Goal: Information Seeking & Learning: Learn about a topic

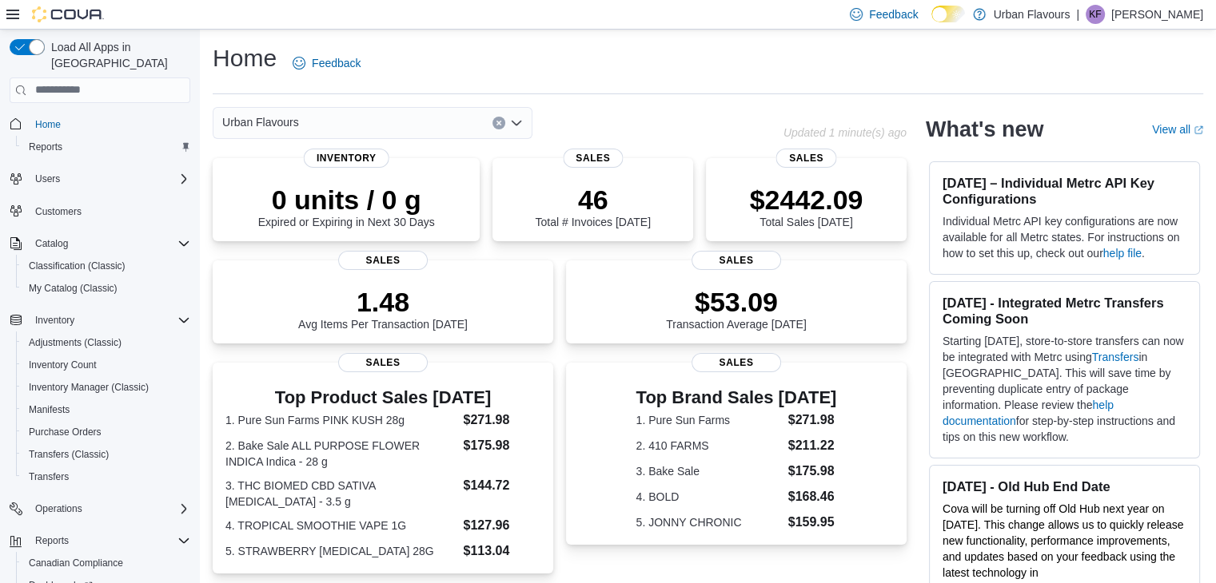
click at [645, 561] on div "Top Brand Sales [DATE] 1. Pure Sun Farms $271.98 2. 410 FARMS $211.22 3. Bake S…" at bounding box center [736, 468] width 340 height 211
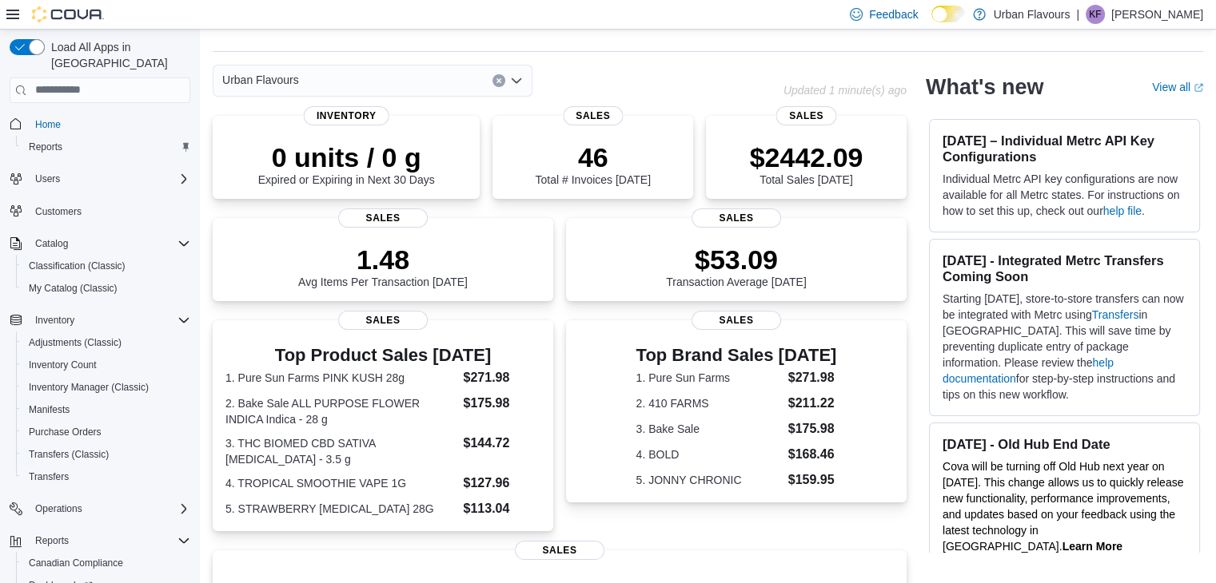
scroll to position [39, 0]
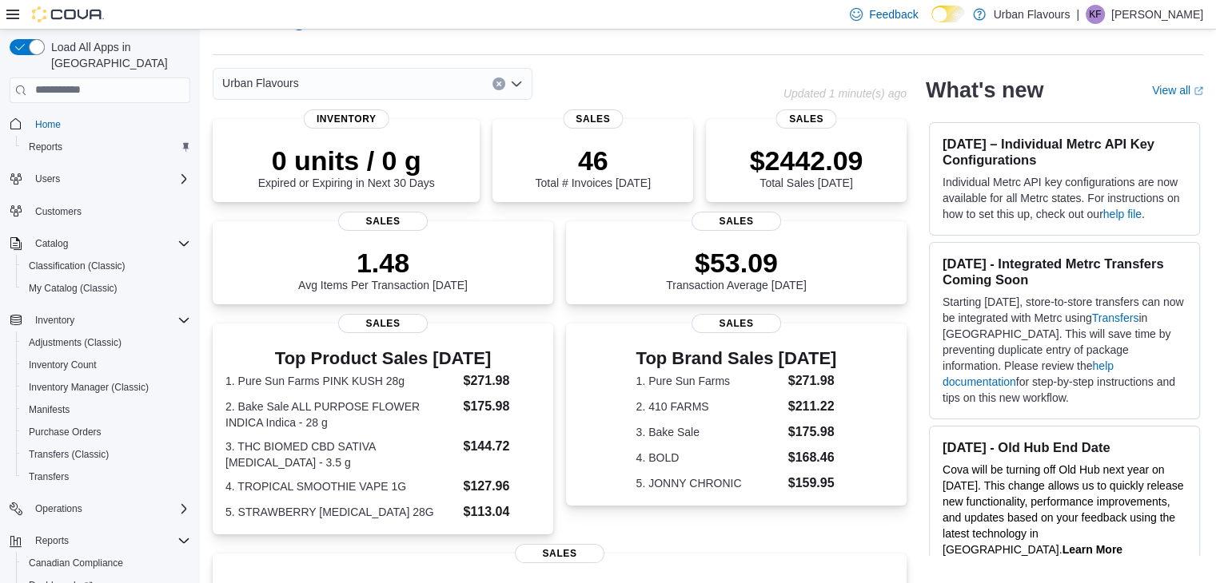
click at [110, 476] on div "Home Reports Users Customers Catalog Classification (Classic) My Catalog (Class…" at bounding box center [100, 393] width 181 height 569
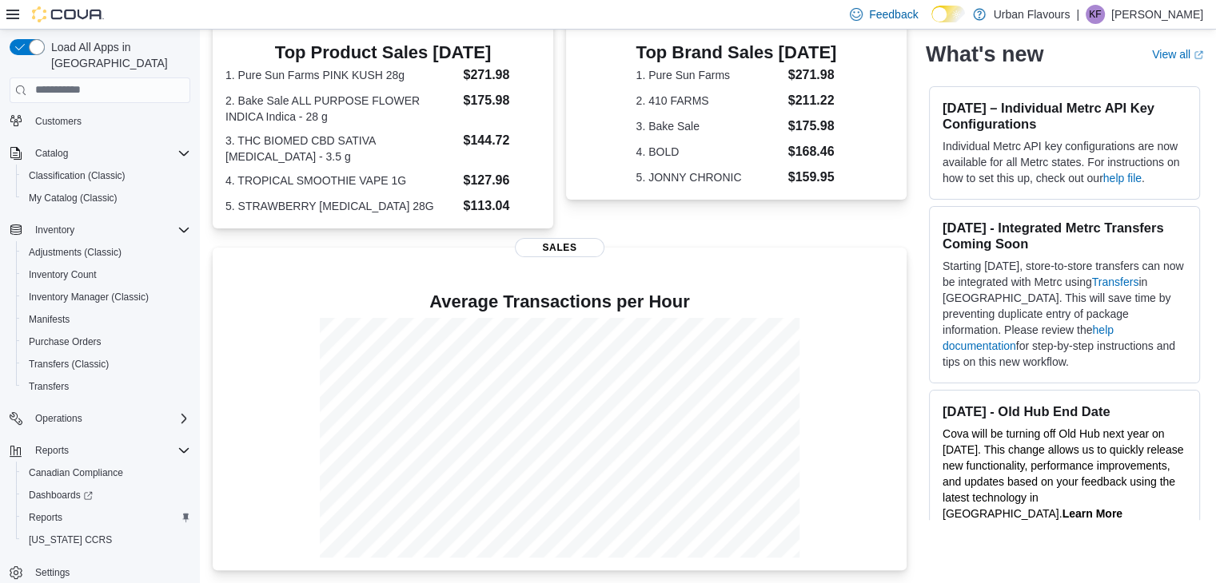
scroll to position [347, 0]
click at [76, 535] on div "Reports Canadian Compliance Dashboards Reports [US_STATE] CCRS" at bounding box center [100, 495] width 181 height 118
click at [46, 512] on span "Reports" at bounding box center [46, 518] width 34 height 13
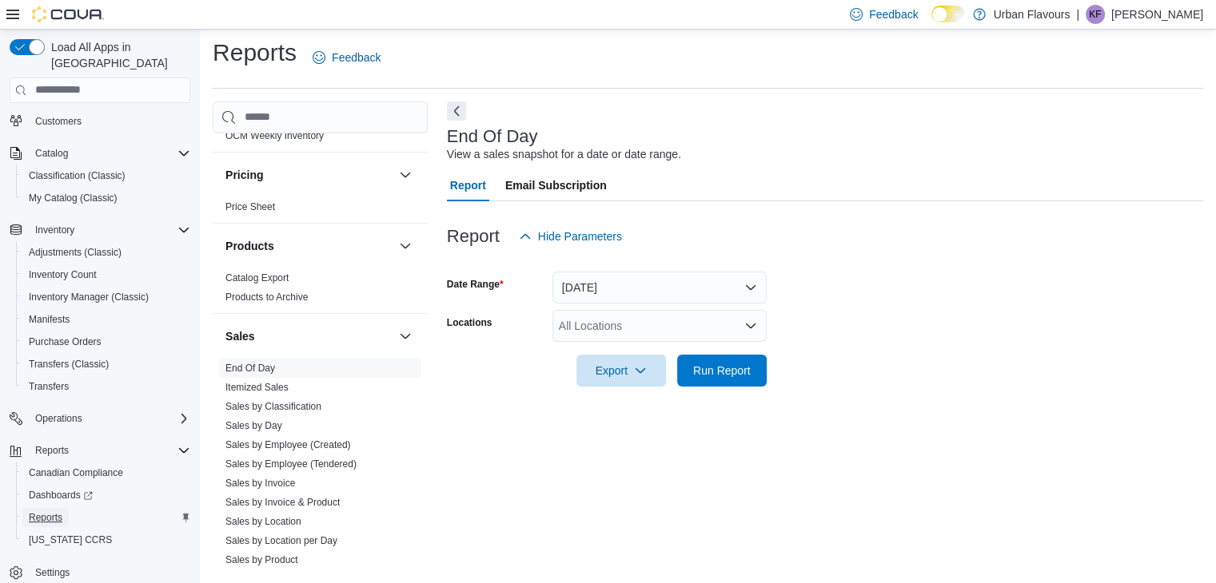
scroll to position [875, 0]
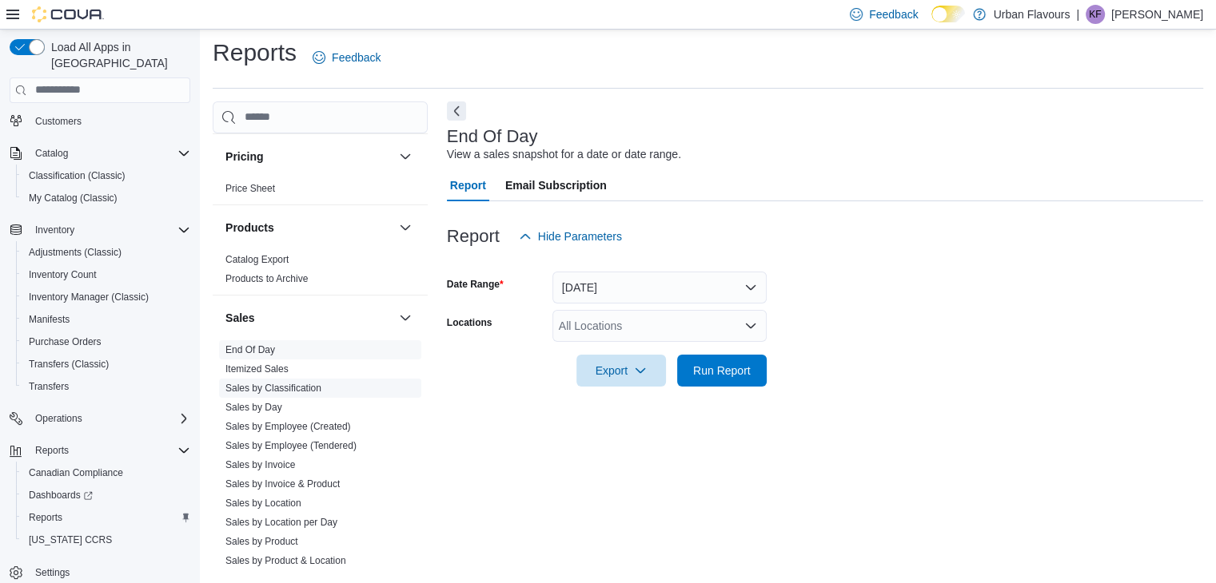
click at [288, 383] on link "Sales by Classification" at bounding box center [273, 388] width 96 height 11
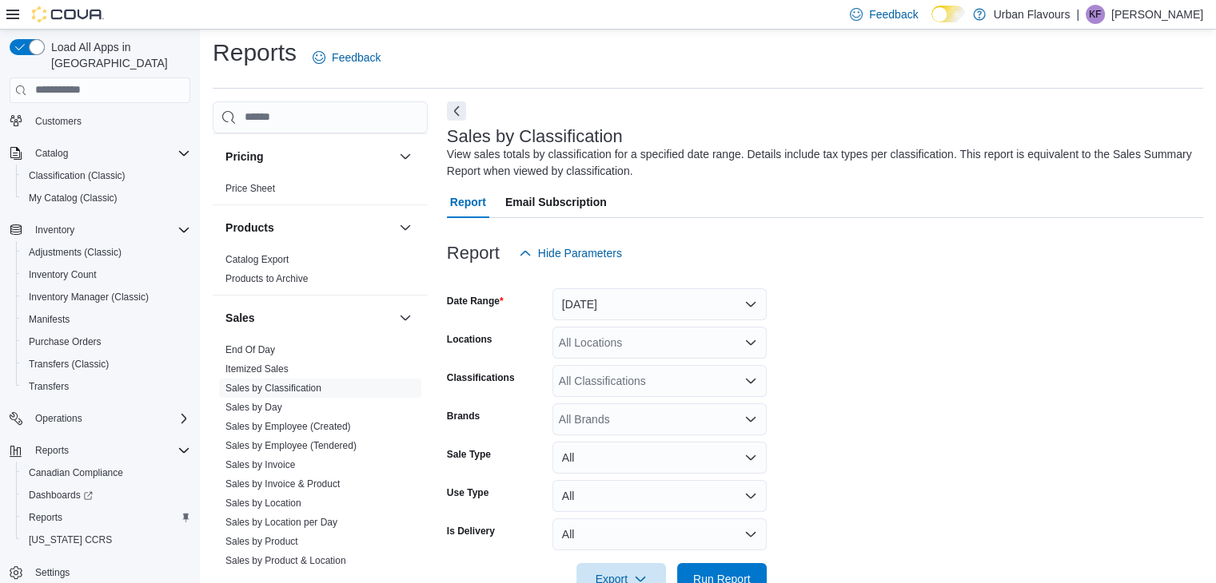
scroll to position [49, 0]
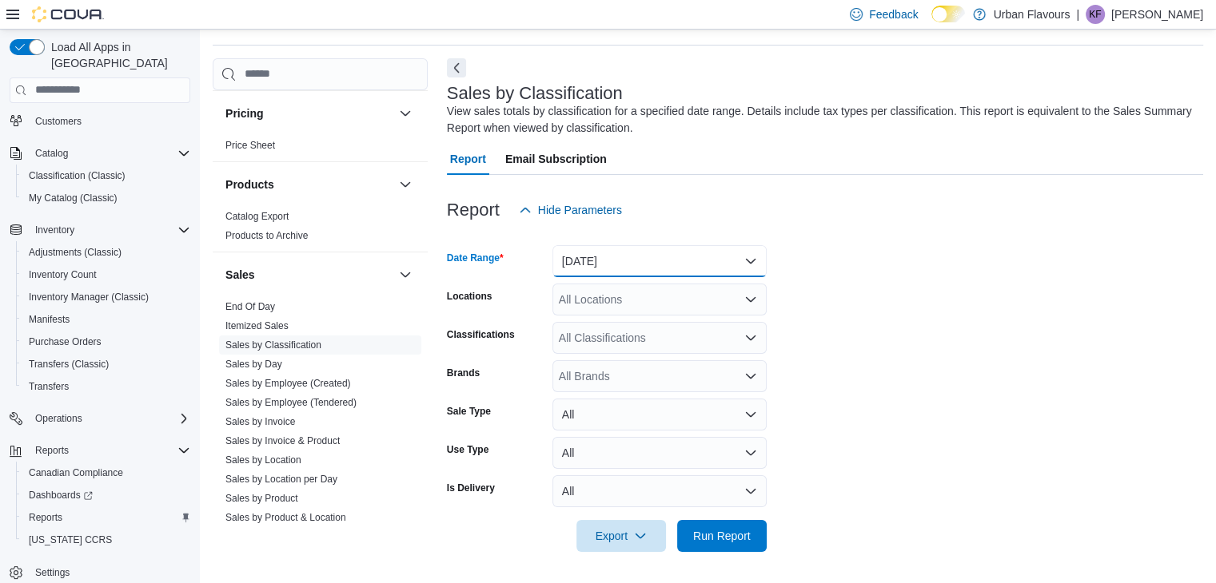
click at [584, 254] on button "[DATE]" at bounding box center [659, 261] width 214 height 32
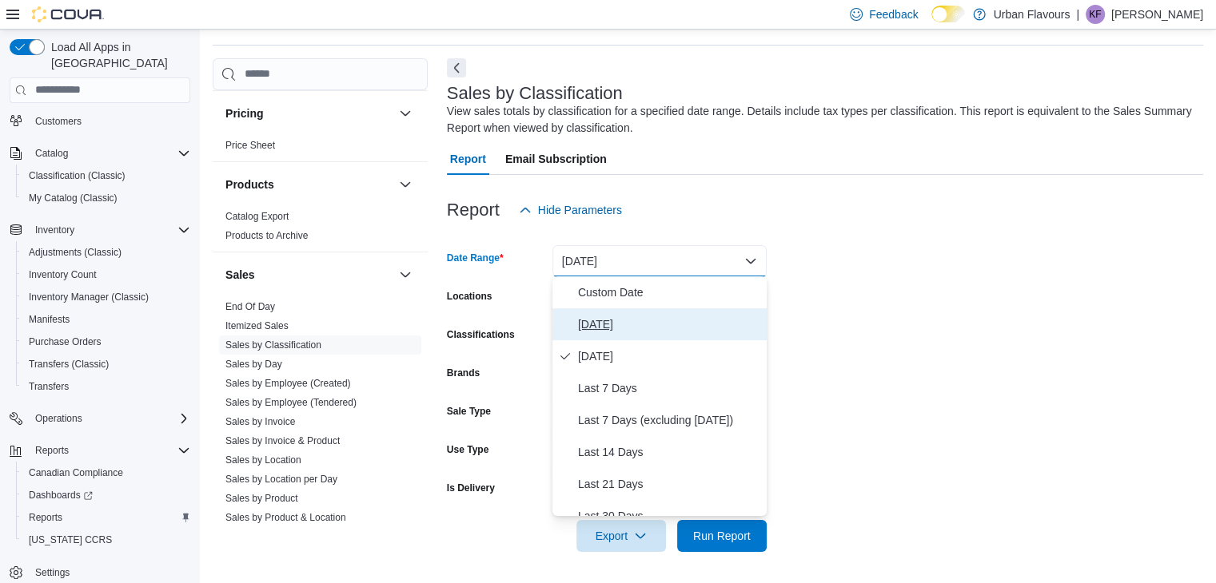
click at [605, 320] on span "[DATE]" at bounding box center [669, 324] width 182 height 19
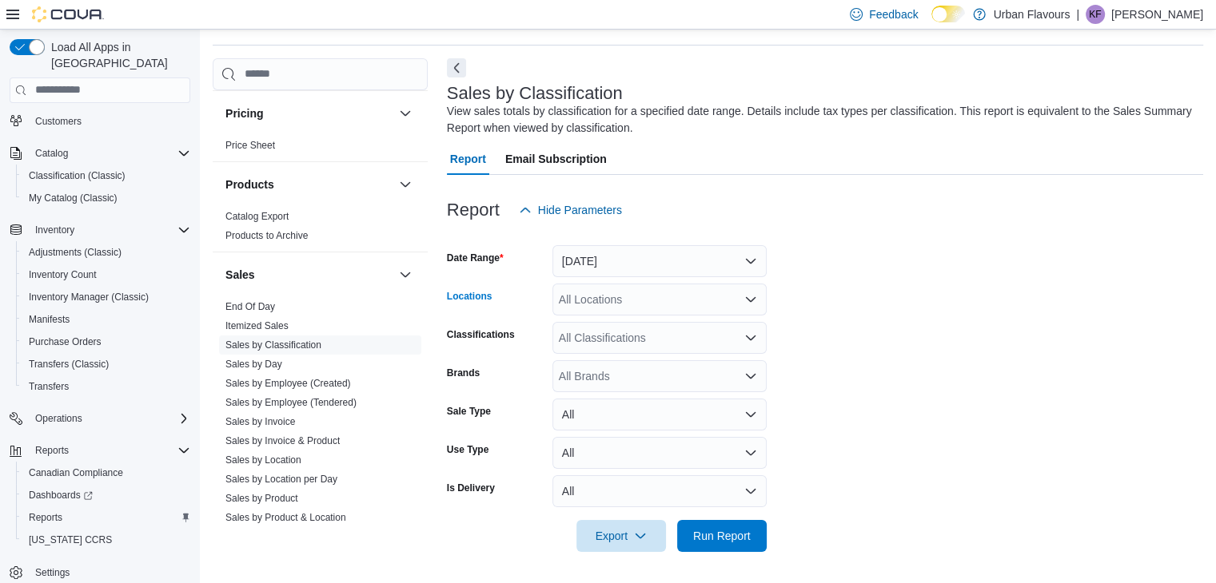
click at [585, 294] on div "All Locations" at bounding box center [659, 300] width 214 height 32
click at [601, 348] on span "Urban Flavours" at bounding box center [625, 349] width 77 height 16
click at [595, 343] on div "All Classifications" at bounding box center [659, 338] width 214 height 32
type input "****"
click at [630, 353] on button "TOBACCO" at bounding box center [659, 364] width 214 height 23
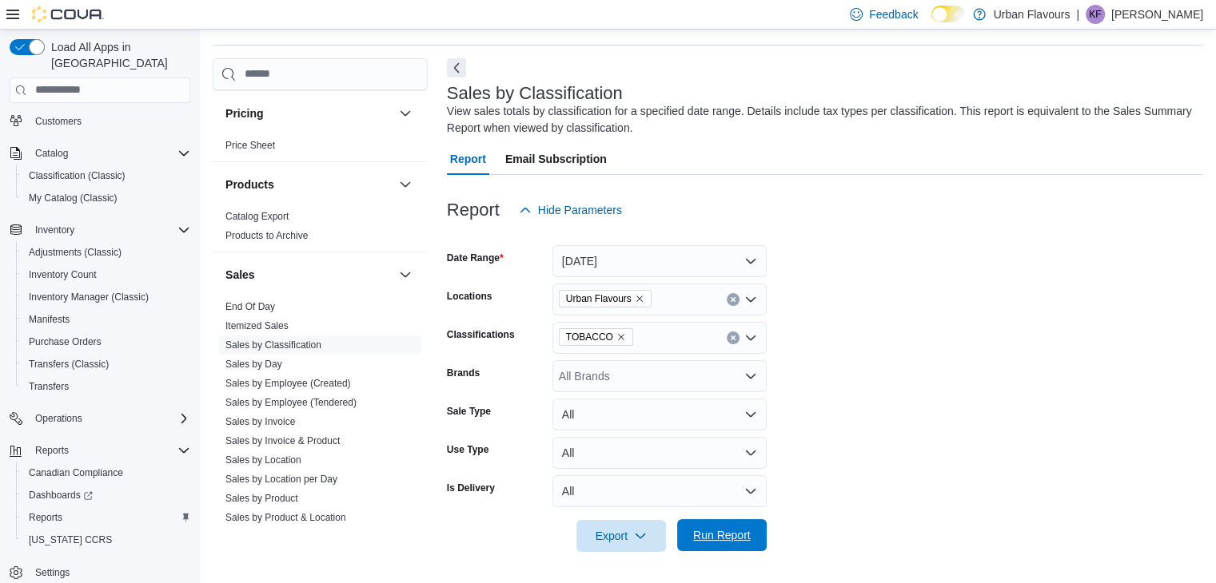
click at [738, 537] on span "Run Report" at bounding box center [722, 535] width 58 height 16
click at [978, 416] on form "Date Range [DATE] Locations Urban Flavours Classifications TOBACCO Brands All B…" at bounding box center [827, 389] width 761 height 326
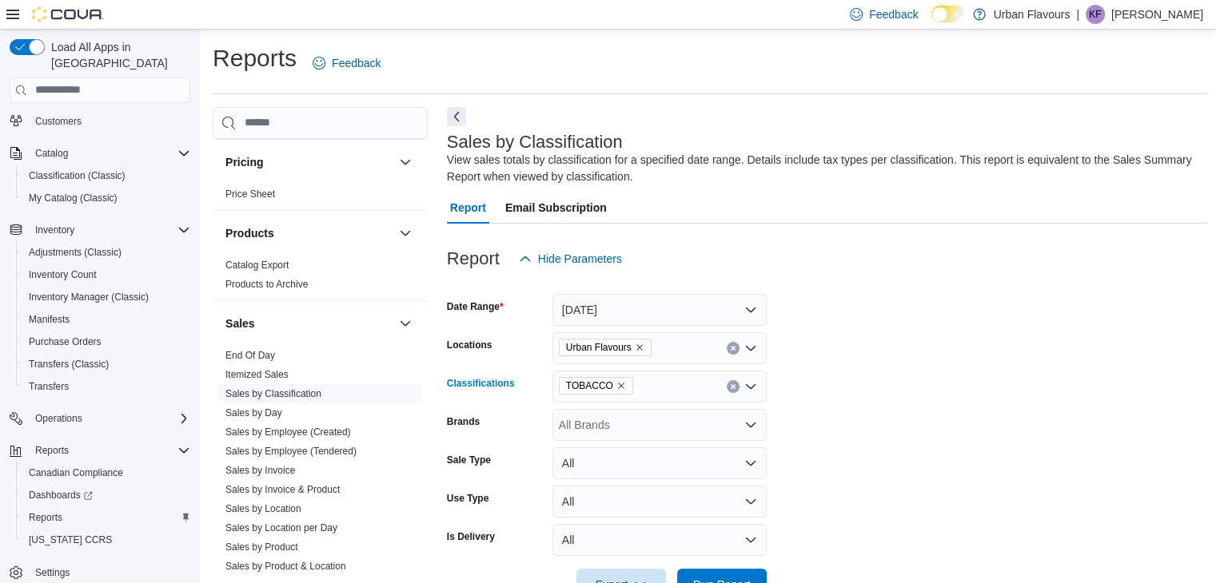
click at [620, 387] on icon "Remove TOBACCO from selection in this group" at bounding box center [621, 386] width 10 height 10
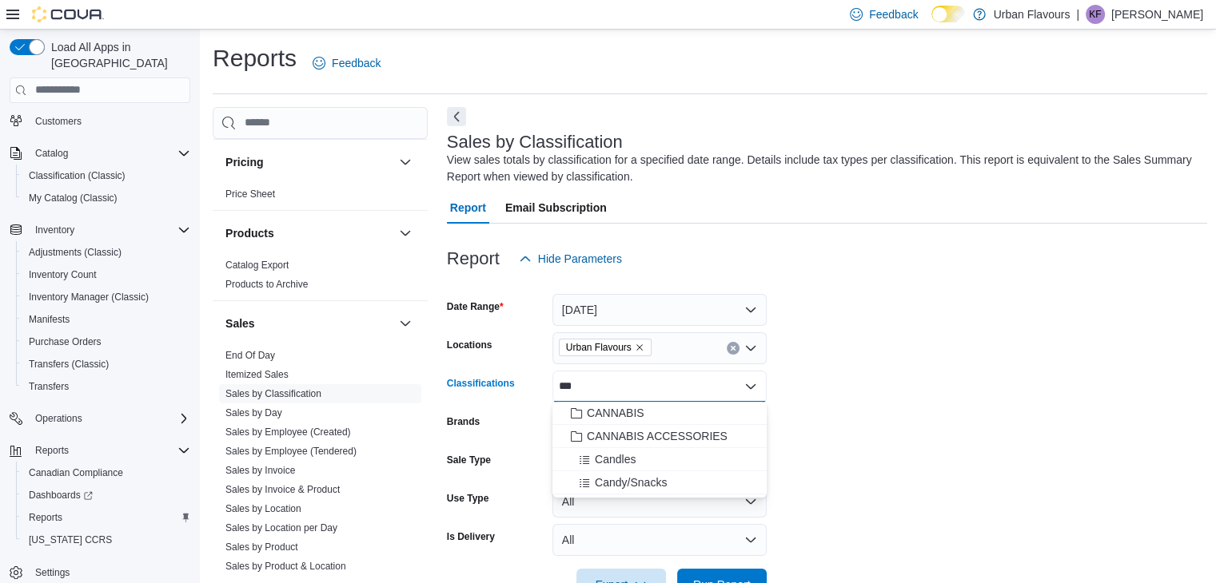
type input "****"
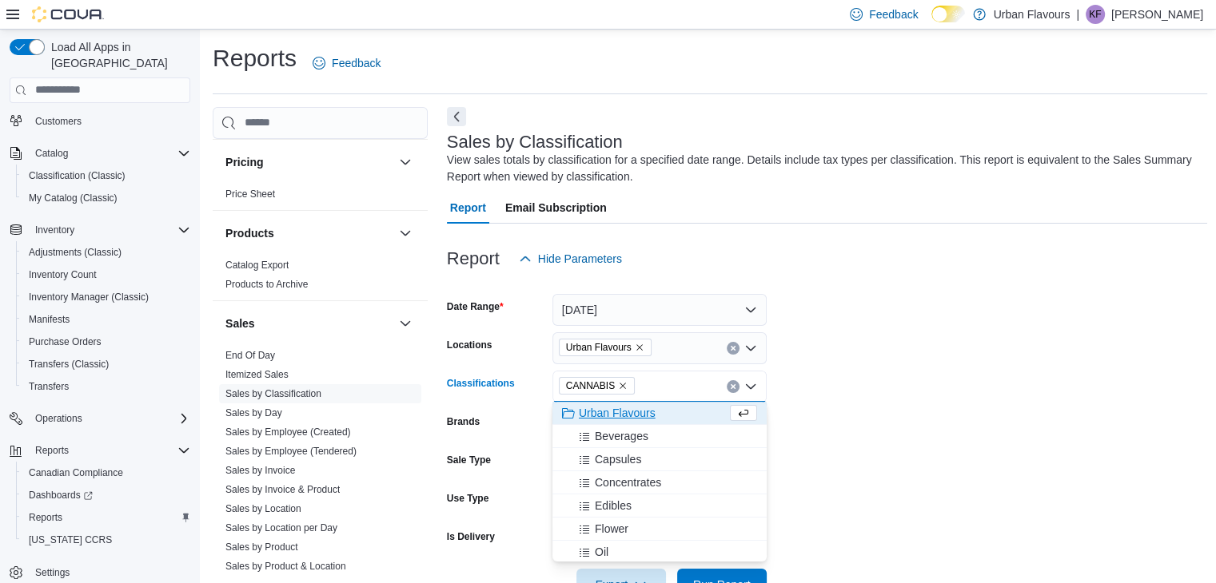
click at [972, 431] on form "Date Range [DATE] Locations Urban Flavours Classifications CANNABIS Combo box. …" at bounding box center [827, 438] width 761 height 326
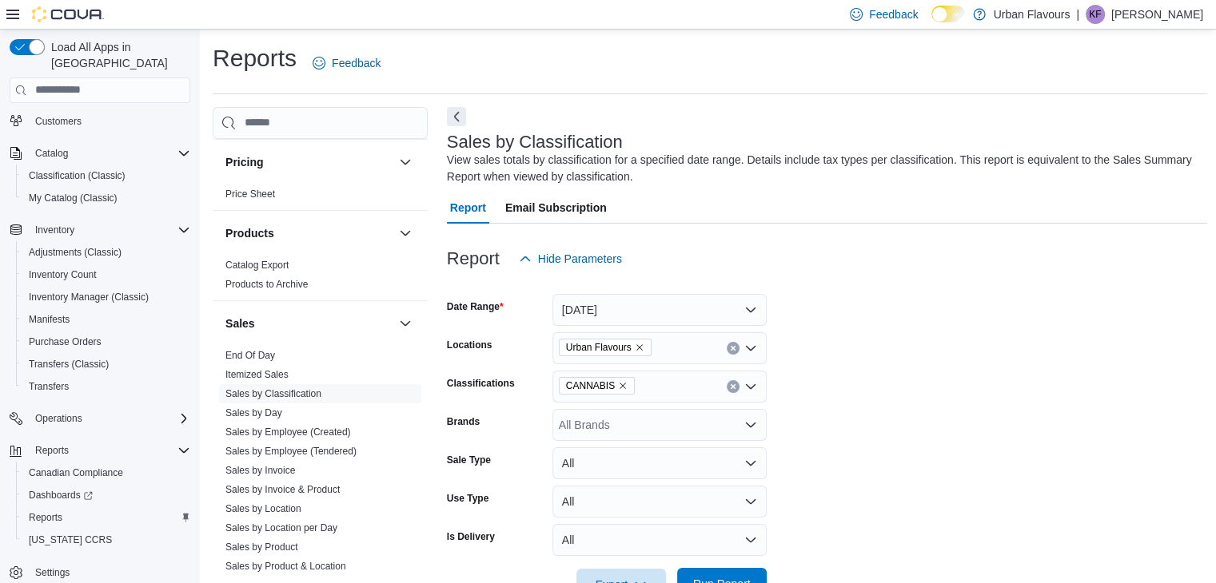
click at [705, 572] on span "Run Report" at bounding box center [722, 584] width 70 height 32
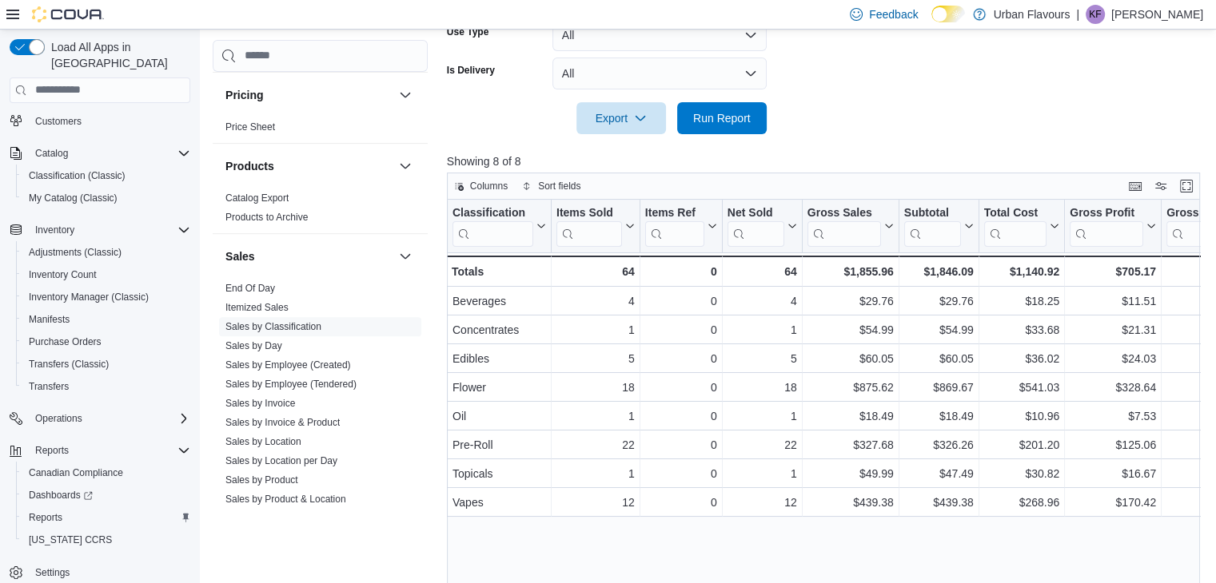
scroll to position [1025, 0]
